Goal: Information Seeking & Learning: Learn about a topic

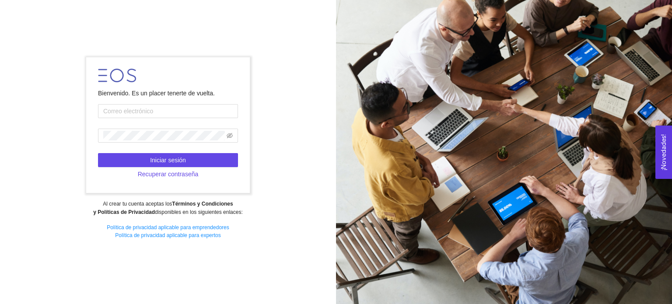
type input "[EMAIL_ADDRESS][DOMAIN_NAME]"
click at [154, 152] on form "Bienvenido. Es un placer tenerte de vuelta. [EMAIL_ADDRESS][DOMAIN_NAME] Inicia…" at bounding box center [167, 125] width 163 height 136
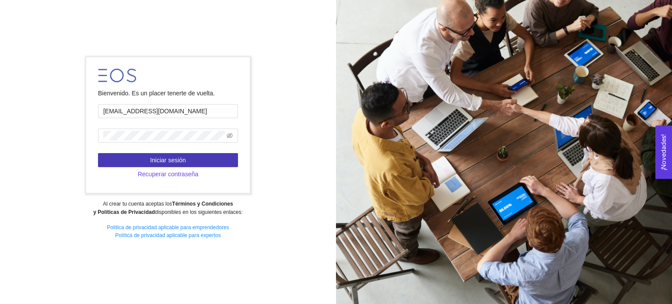
click at [154, 155] on button "Iniciar sesión" at bounding box center [168, 160] width 140 height 14
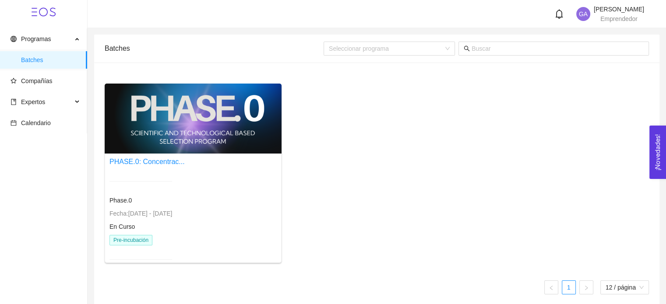
click at [123, 126] on div at bounding box center [193, 119] width 177 height 70
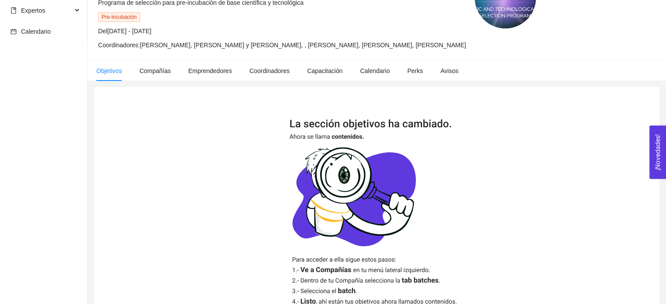
scroll to position [187, 0]
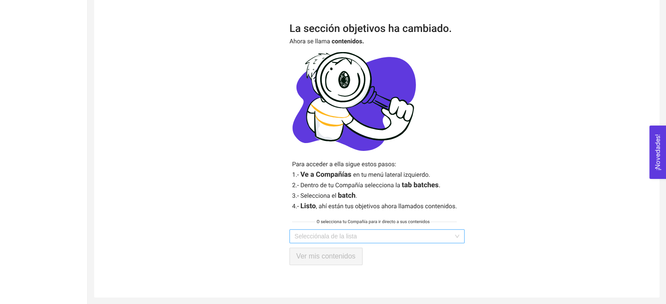
click at [309, 235] on input "search" at bounding box center [374, 236] width 158 height 13
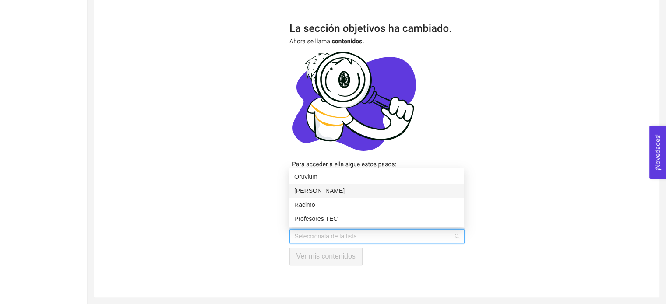
click at [297, 190] on div "[PERSON_NAME]" at bounding box center [376, 191] width 165 height 10
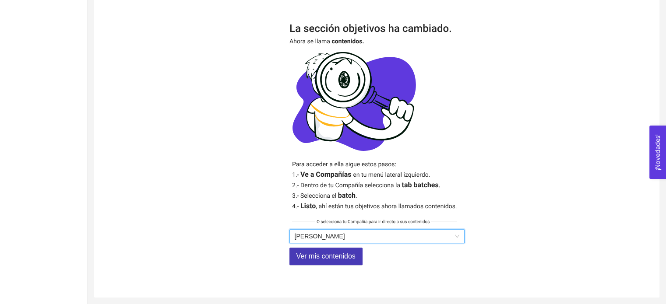
click at [316, 252] on span "Ver mis contenidos" at bounding box center [325, 256] width 59 height 11
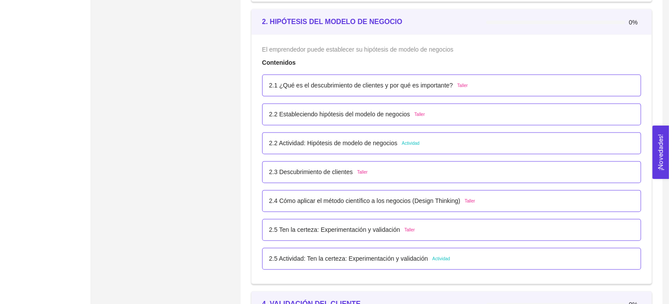
scroll to position [1152, 0]
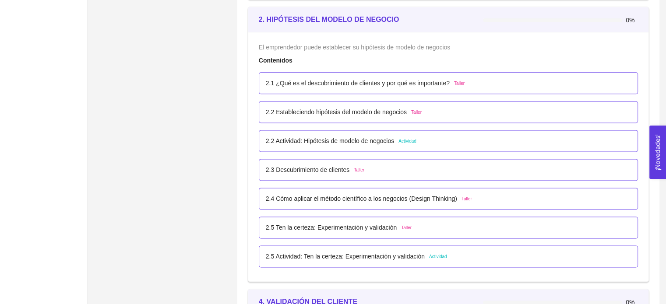
click at [362, 88] on div "2.1 ¿Qué es el descubrimiento de clientes y por qué es importante? Taller" at bounding box center [448, 83] width 379 height 22
click at [363, 84] on p "2.1 ¿Qué es el descubrimiento de clientes y por qué es importante?" at bounding box center [358, 83] width 184 height 10
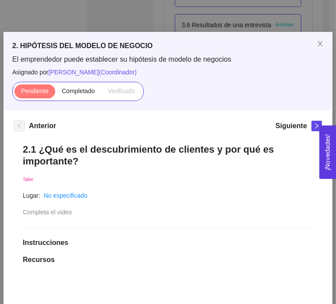
scroll to position [0, 0]
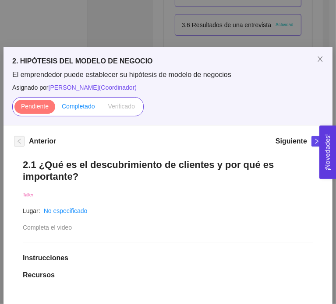
click at [79, 104] on span "Completado" at bounding box center [78, 106] width 33 height 7
click at [55, 109] on input "Completado" at bounding box center [55, 109] width 0 height 0
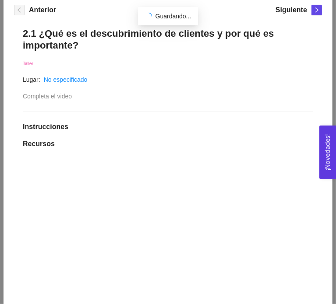
scroll to position [221, 0]
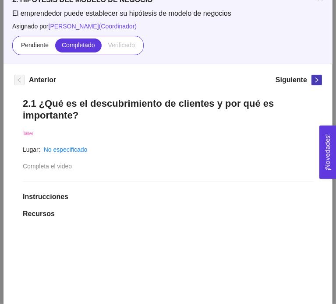
click at [312, 77] on span "right" at bounding box center [317, 80] width 10 height 6
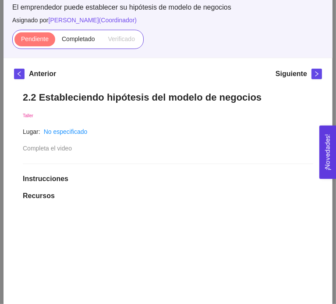
scroll to position [61, 0]
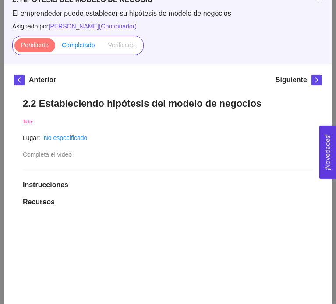
click at [78, 45] on label "Completado" at bounding box center [78, 46] width 46 height 14
click at [55, 47] on input "Completado" at bounding box center [55, 47] width 0 height 0
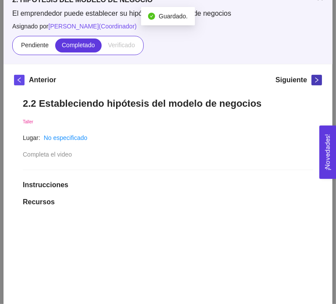
click at [313, 77] on span "right" at bounding box center [317, 80] width 10 height 6
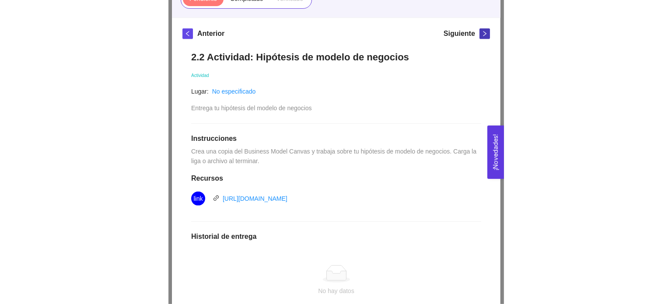
scroll to position [105, 0]
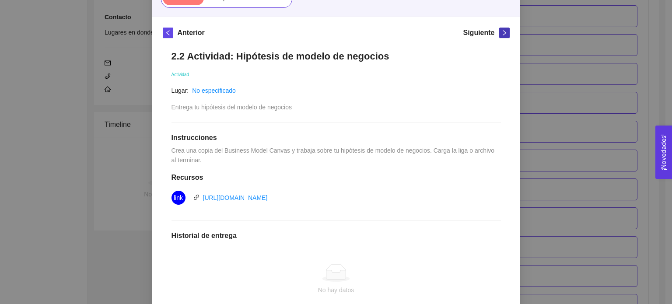
click at [502, 33] on icon "right" at bounding box center [505, 33] width 6 height 6
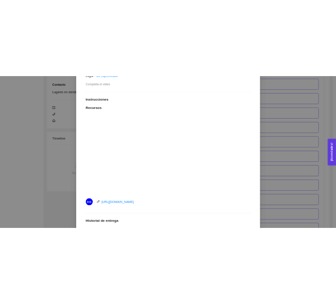
scroll to position [193, 0]
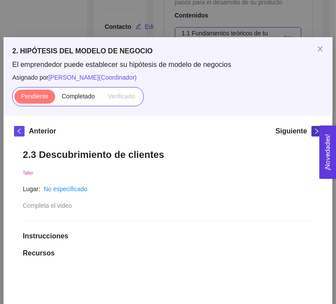
click at [311, 126] on button "button" at bounding box center [316, 131] width 11 height 11
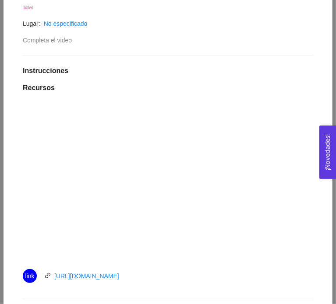
scroll to position [229, 0]
